Goal: Navigation & Orientation: Find specific page/section

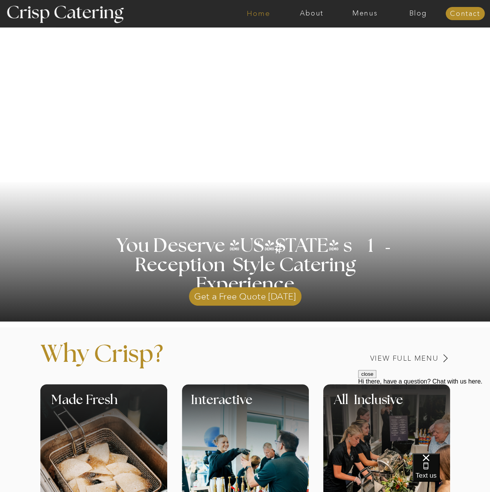
click at [262, 14] on nav "Home" at bounding box center [258, 14] width 53 height 8
click at [368, 15] on nav "Menus" at bounding box center [364, 14] width 53 height 8
click at [364, 45] on nav "Winter (Sep-Feb)" at bounding box center [364, 45] width 64 height 7
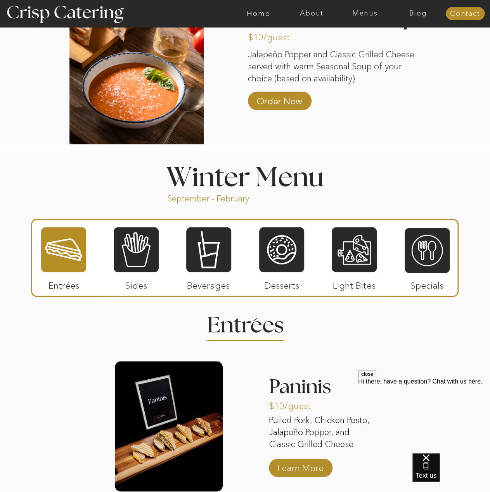
scroll to position [742, 0]
